Goal: Navigation & Orientation: Find specific page/section

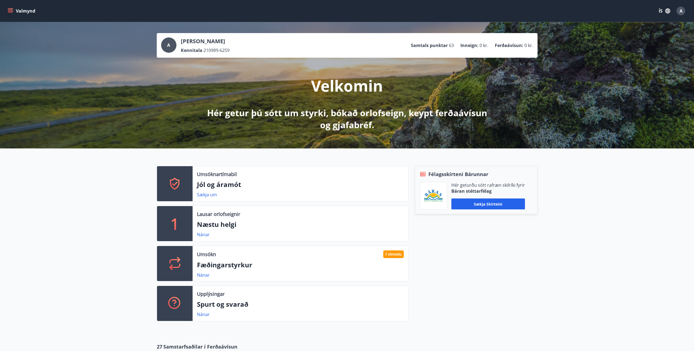
scroll to position [55, 0]
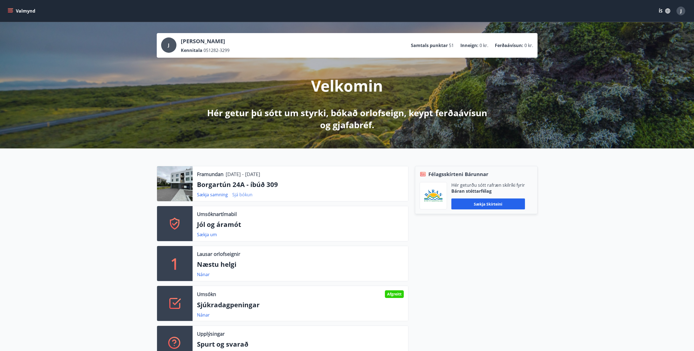
click at [239, 194] on link "Sjá bókun" at bounding box center [242, 195] width 20 height 6
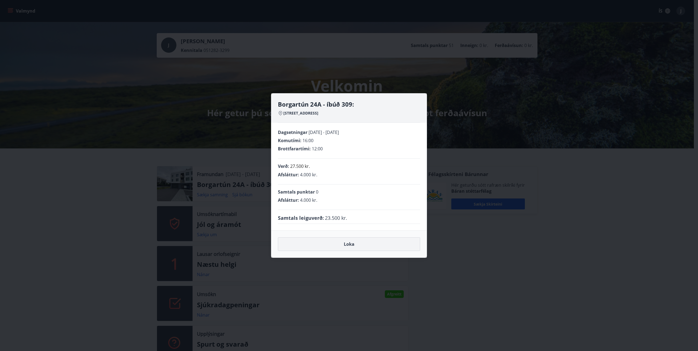
click at [340, 246] on button "Loka" at bounding box center [349, 244] width 142 height 14
